Goal: Find specific page/section: Find specific page/section

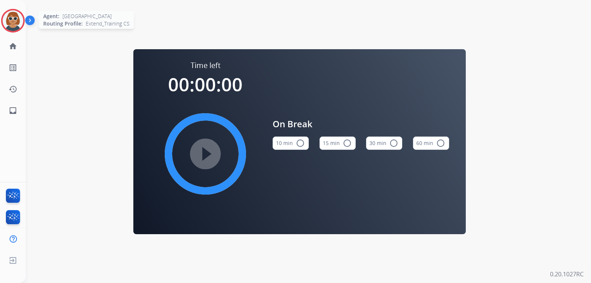
click at [16, 20] on img at bounding box center [13, 20] width 21 height 21
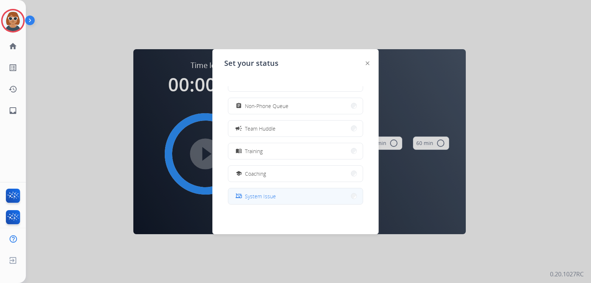
scroll to position [74, 0]
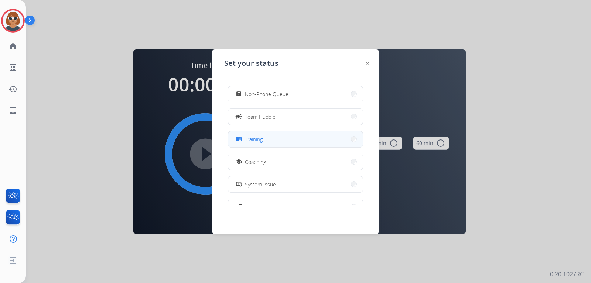
click at [268, 139] on button "menu_book Training" at bounding box center [295, 139] width 135 height 16
